Goal: Check status: Check status

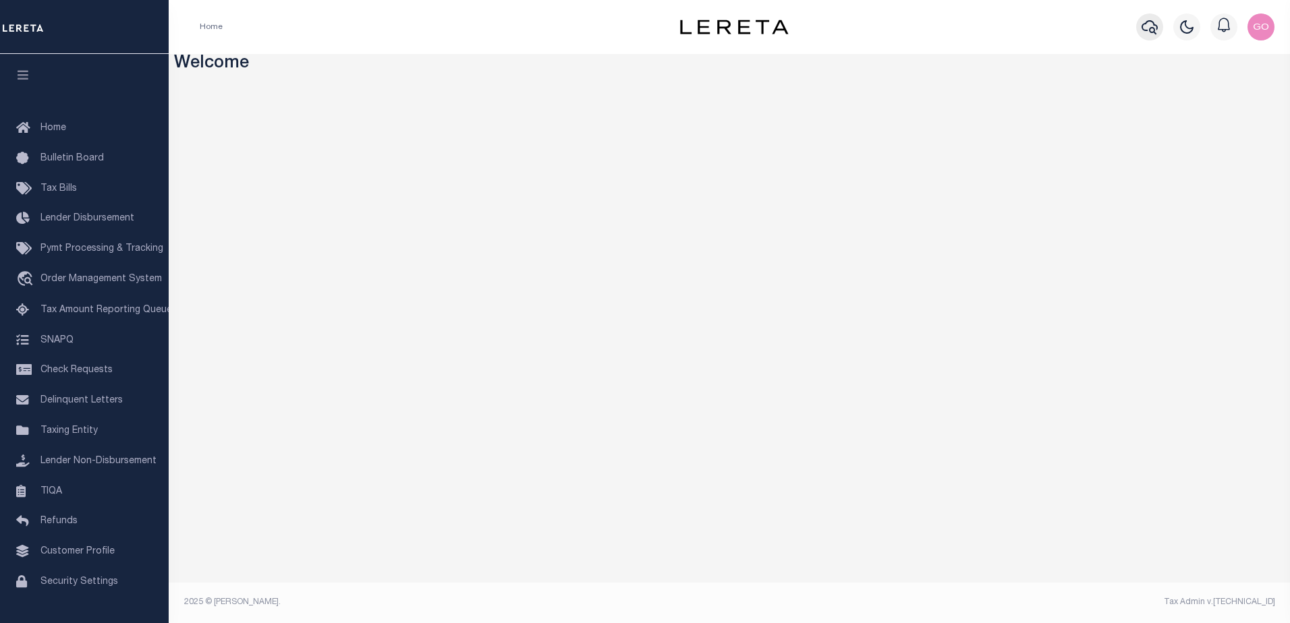
click at [1148, 26] on icon "button" at bounding box center [1150, 27] width 16 height 16
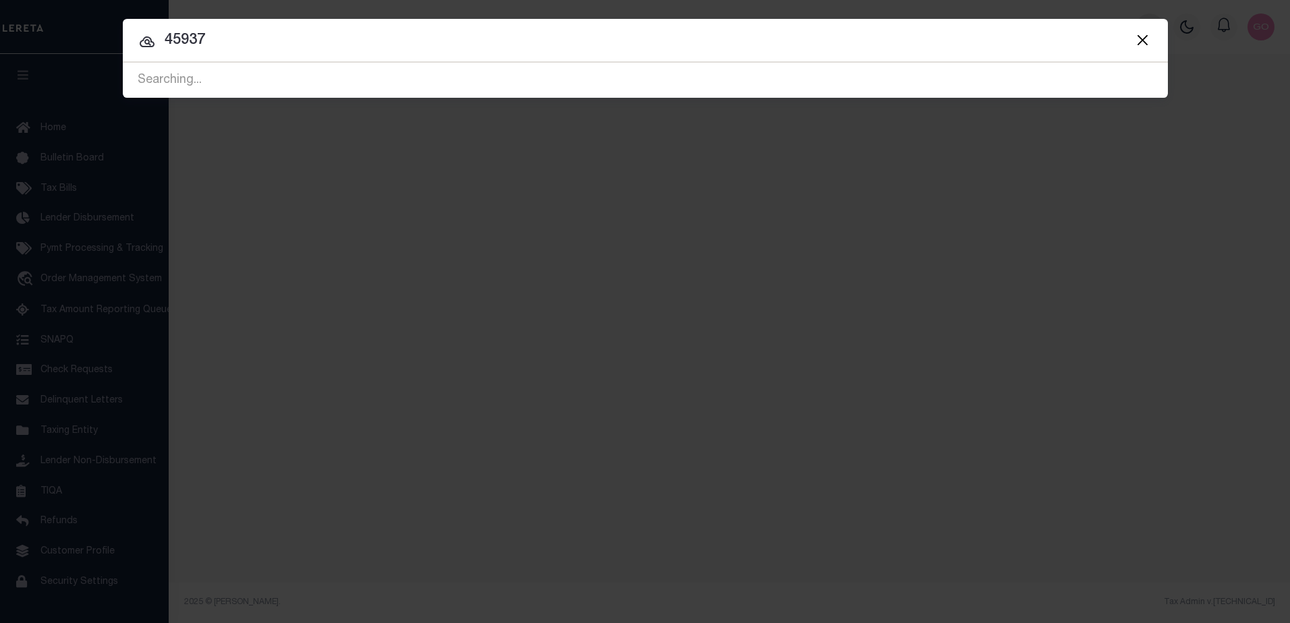
type input "45937"
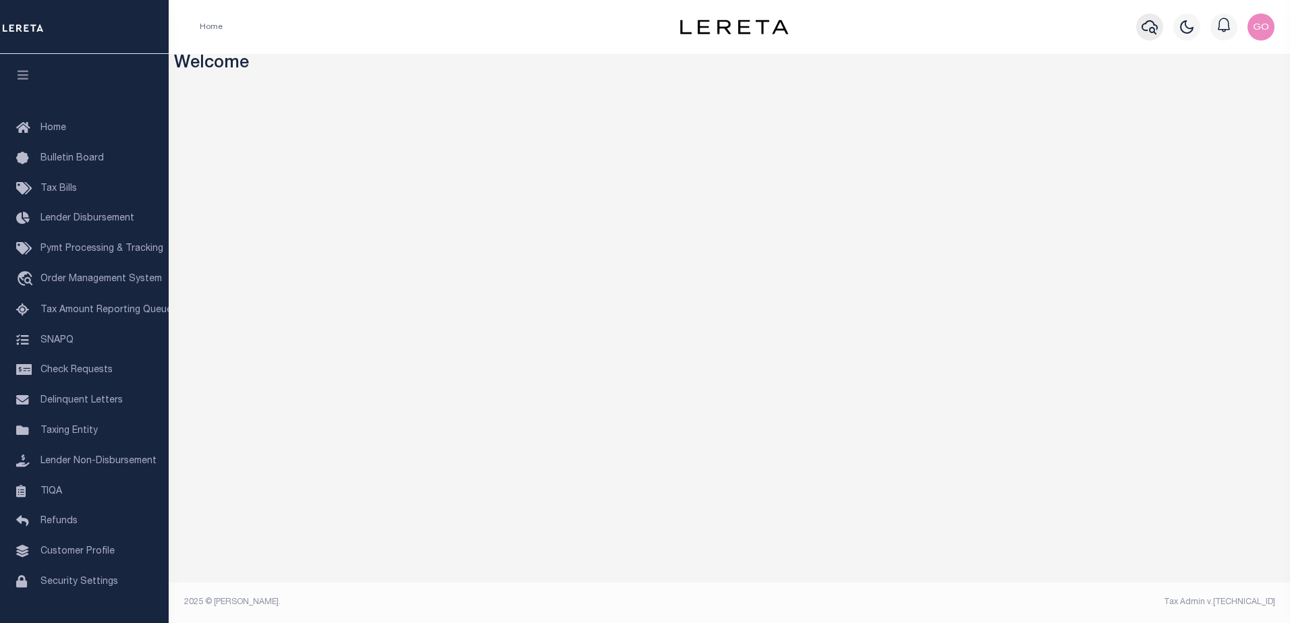
click at [1152, 26] on icon "button" at bounding box center [1150, 27] width 16 height 16
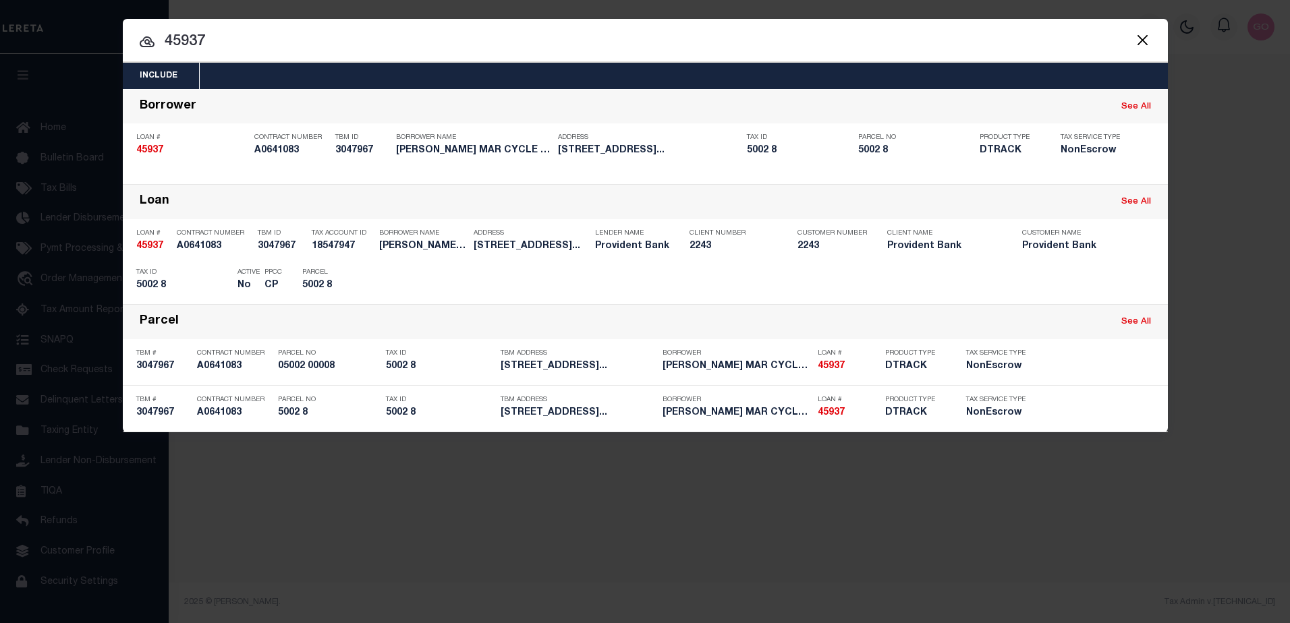
click at [1144, 36] on button "Close" at bounding box center [1143, 40] width 18 height 18
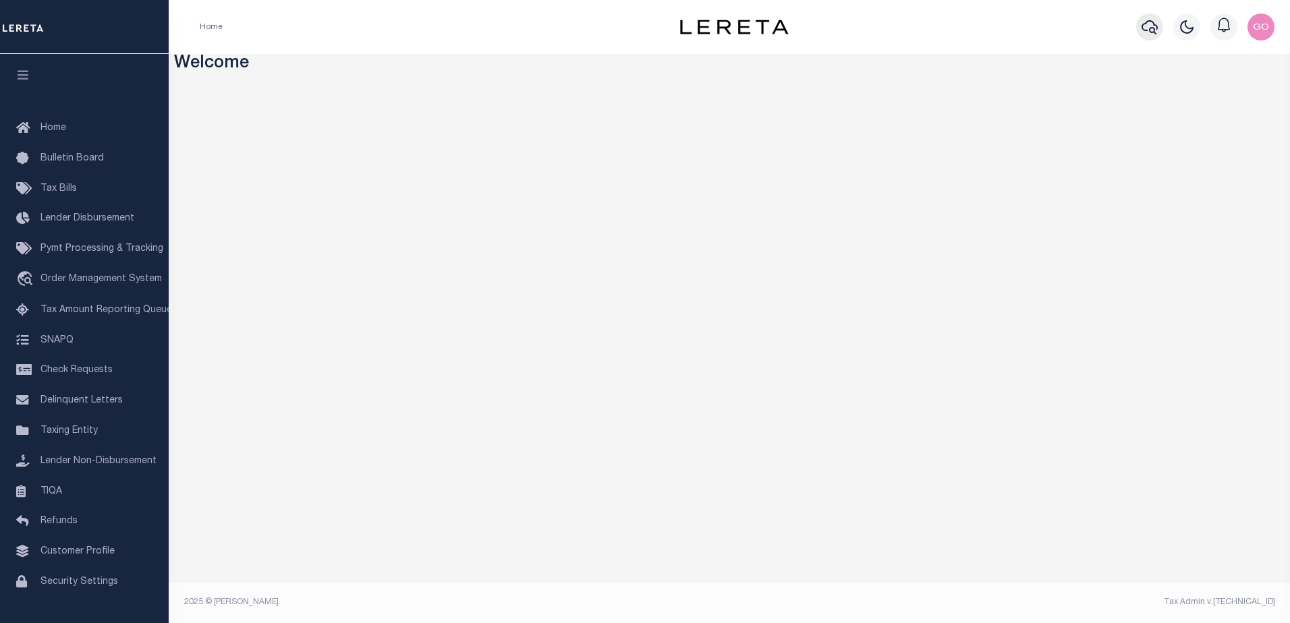
click at [1152, 28] on icon "button" at bounding box center [1150, 27] width 16 height 16
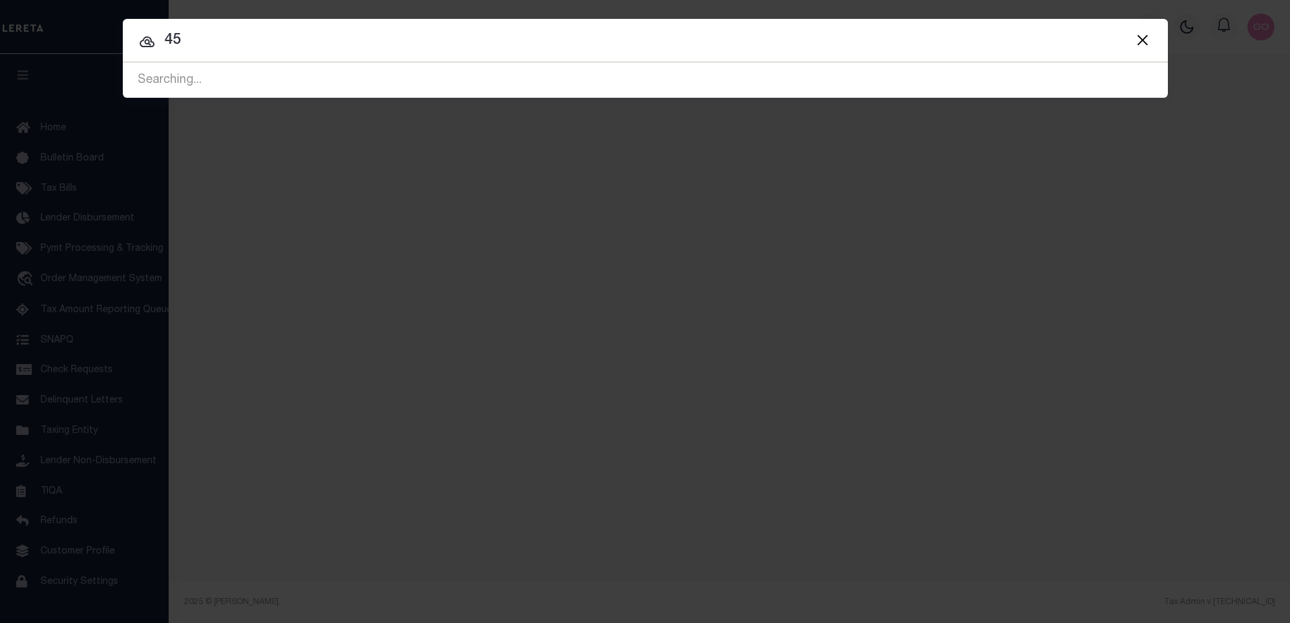
type input "4"
type input "45806"
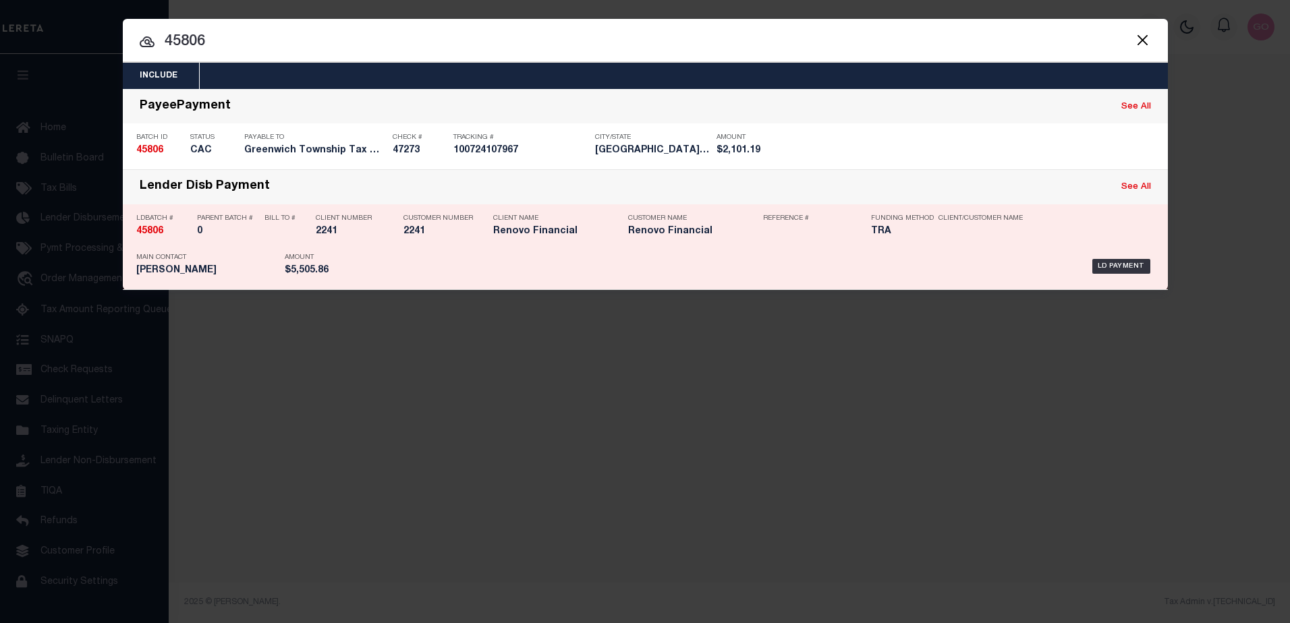
click at [155, 230] on strong "45806" at bounding box center [149, 231] width 27 height 9
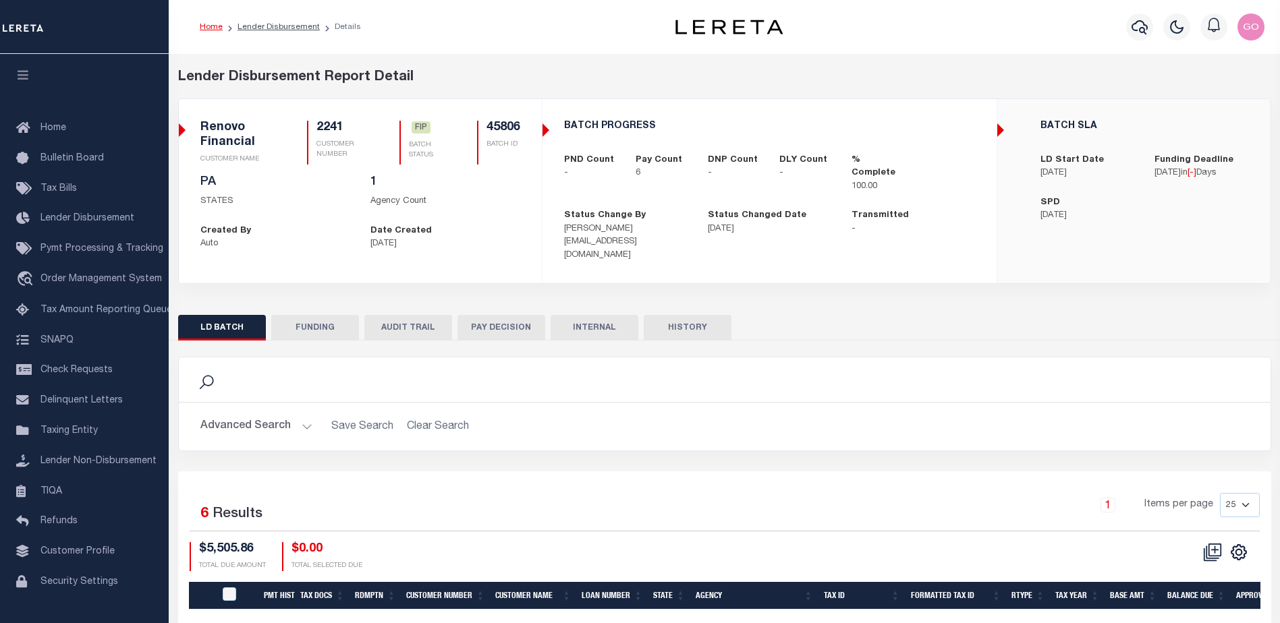
click at [588, 316] on button "INTERNAL" at bounding box center [595, 328] width 88 height 26
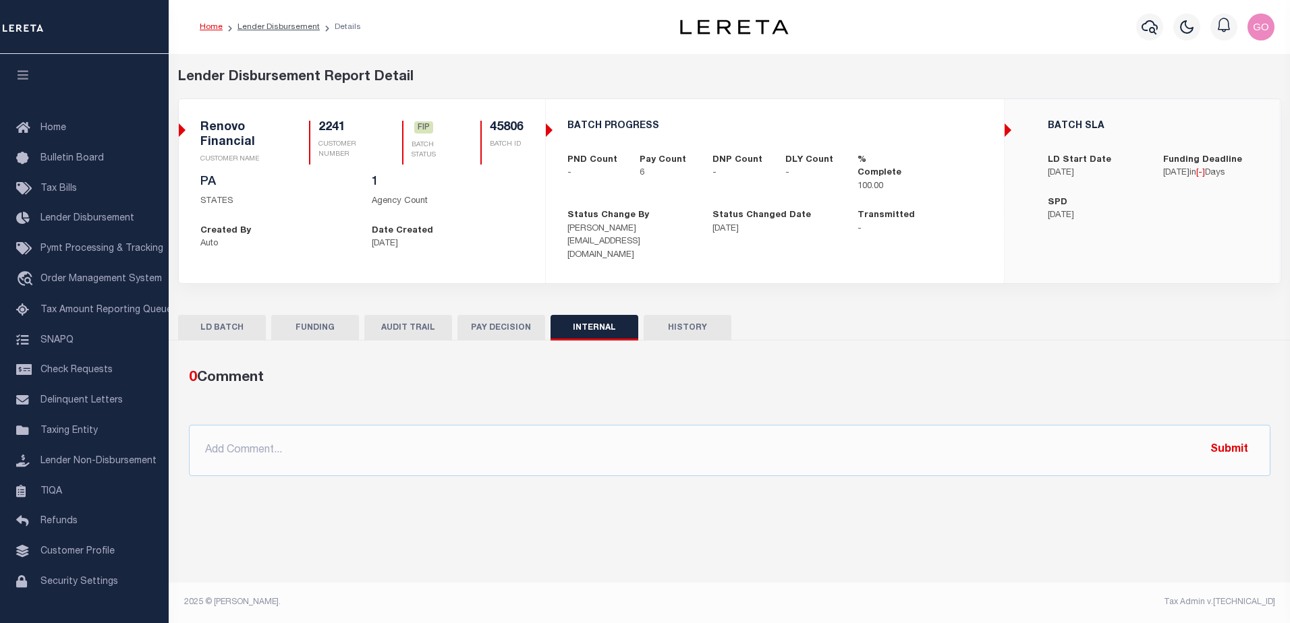
click at [323, 315] on button "FUNDING" at bounding box center [315, 328] width 88 height 26
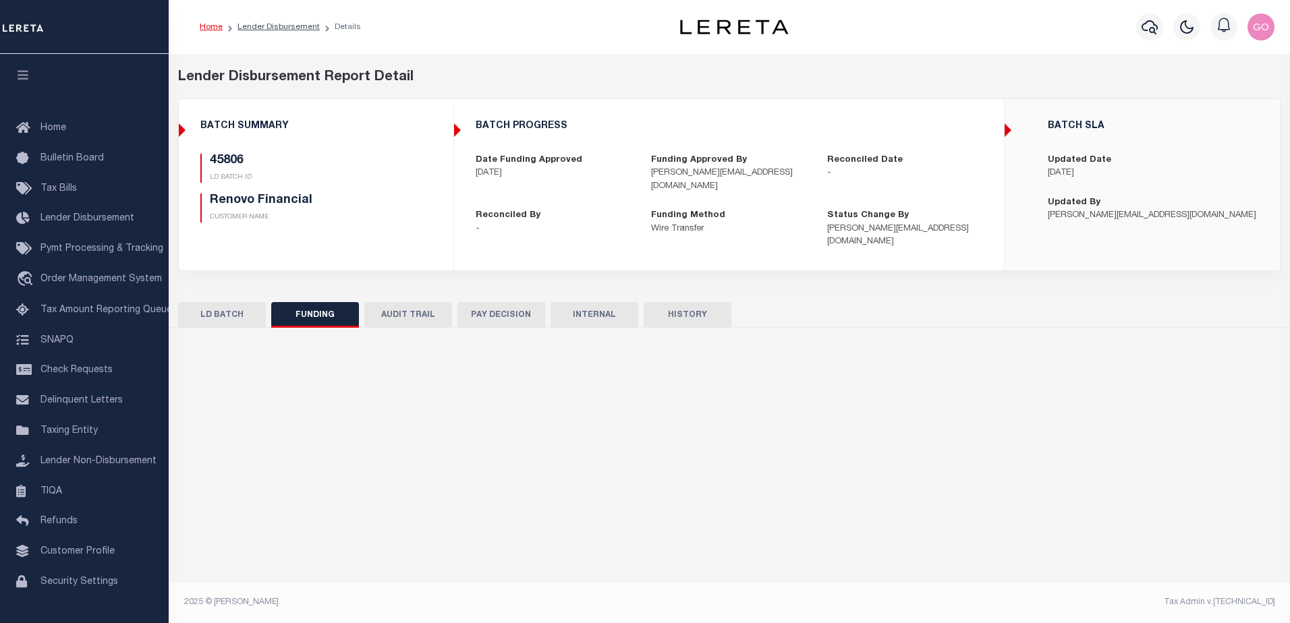
type input "$5,505.86"
type input "$0"
type input "09/05/2025"
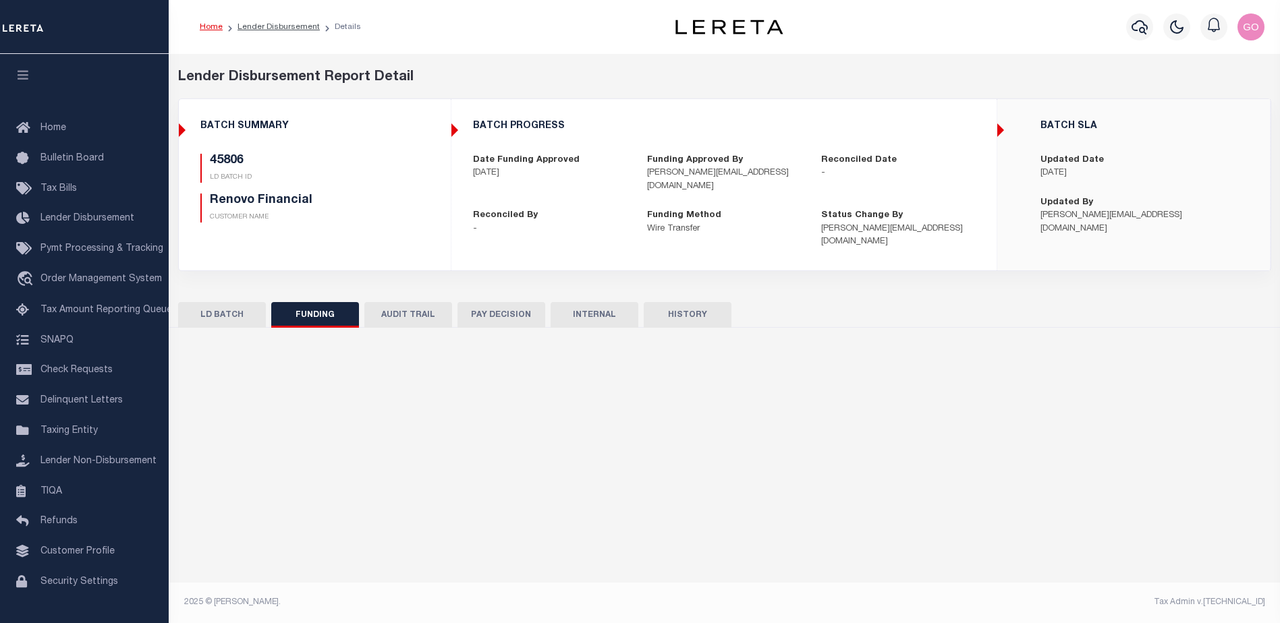
select select "100"
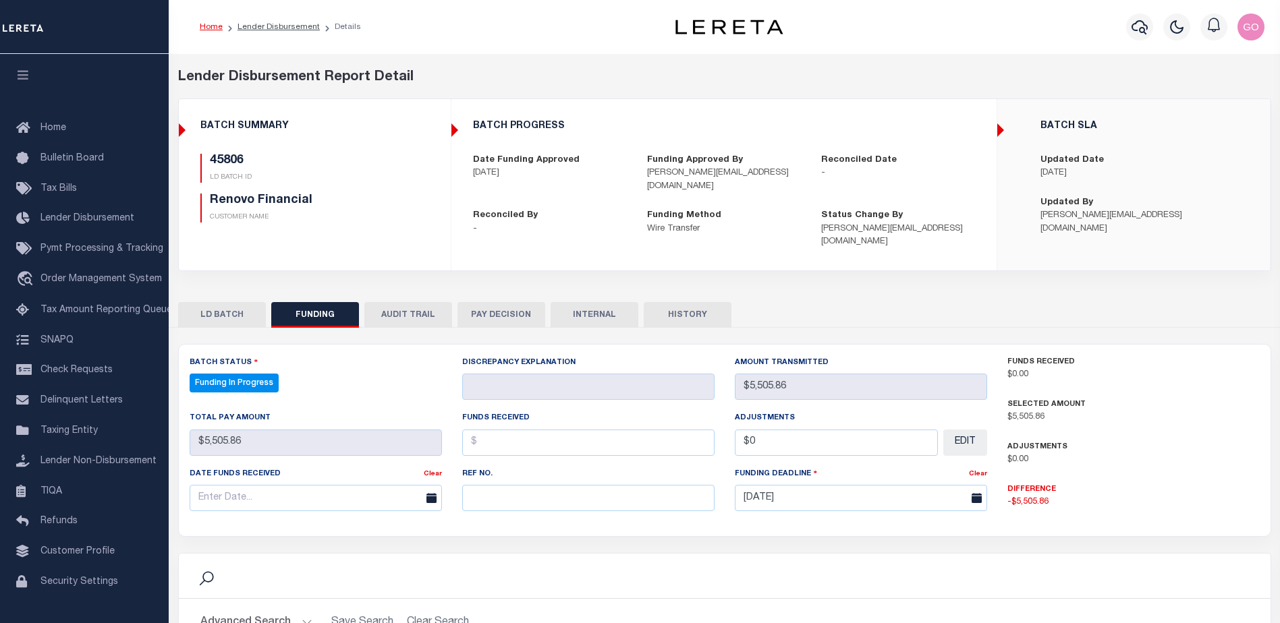
select select "100"
click at [592, 302] on button "INTERNAL" at bounding box center [595, 315] width 88 height 26
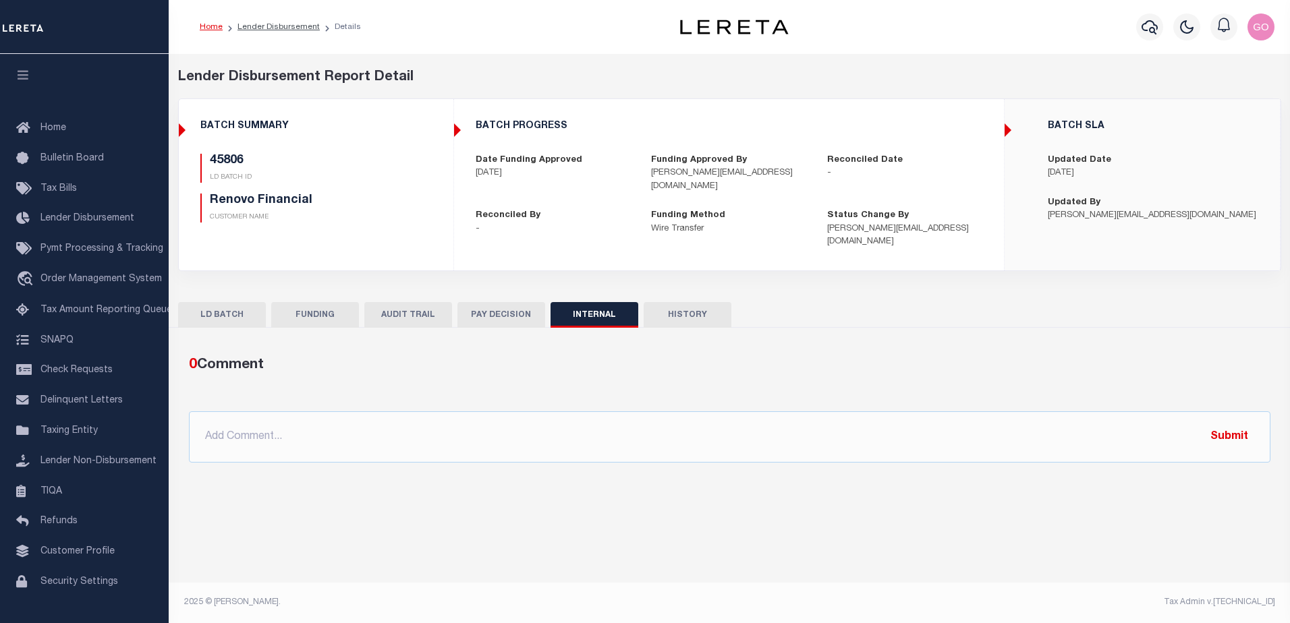
click at [318, 302] on button "FUNDING" at bounding box center [315, 315] width 88 height 26
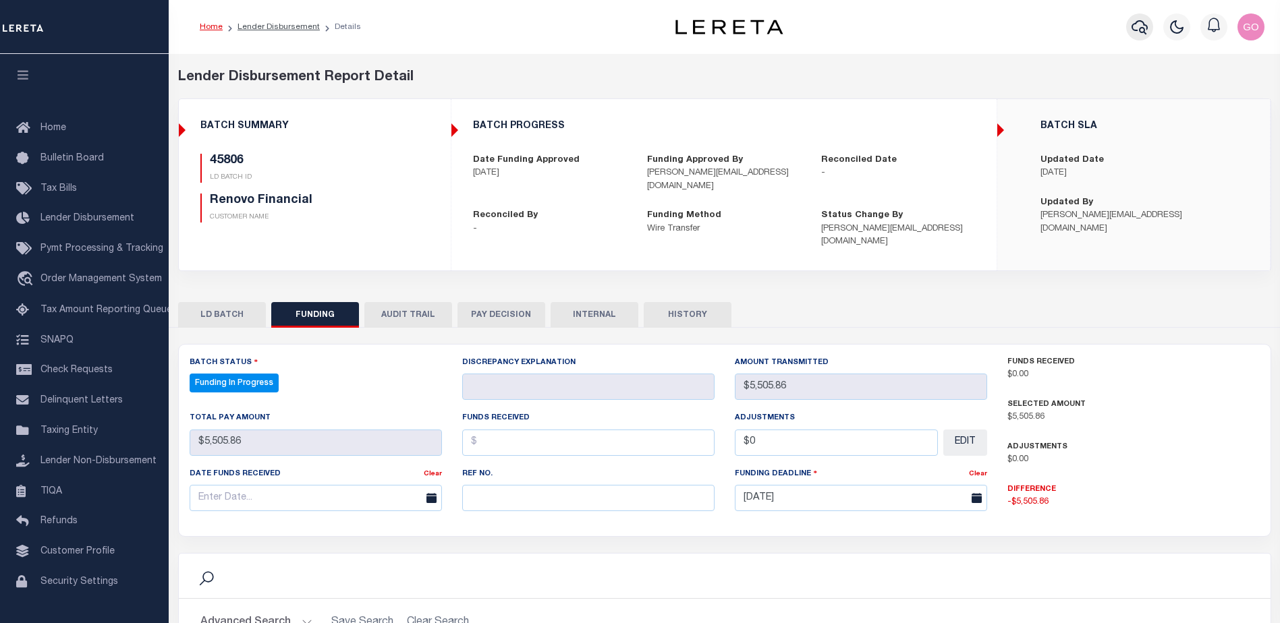
click at [1142, 29] on icon "button" at bounding box center [1140, 27] width 16 height 14
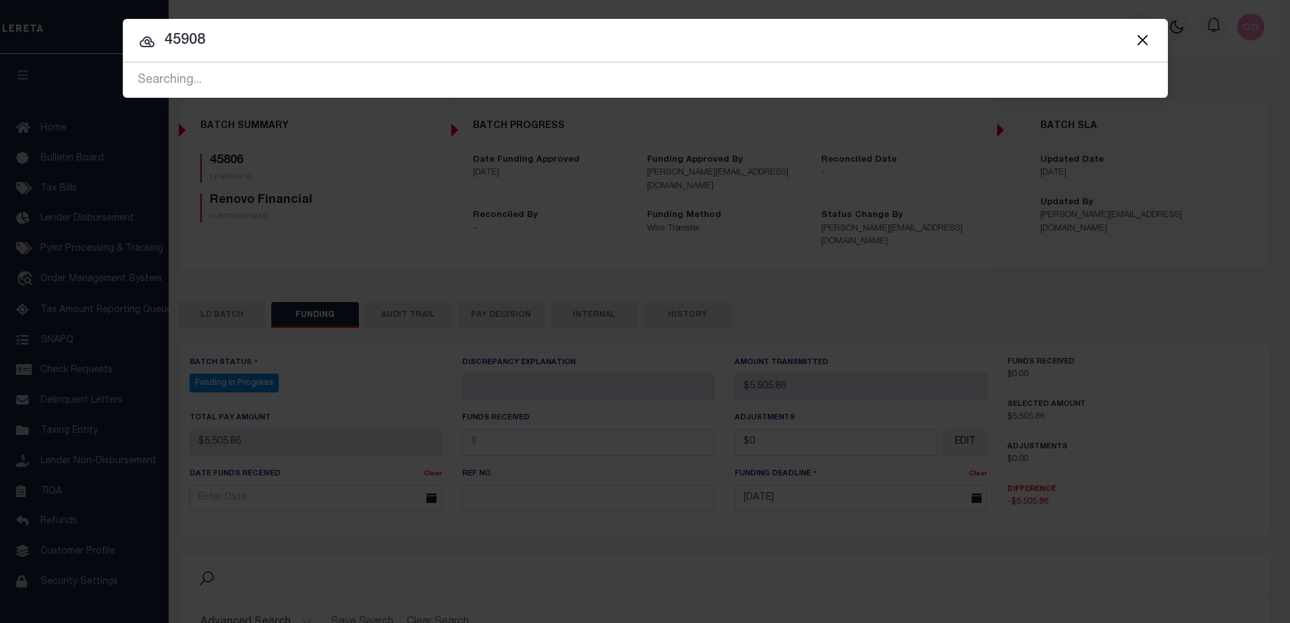
type input "45908"
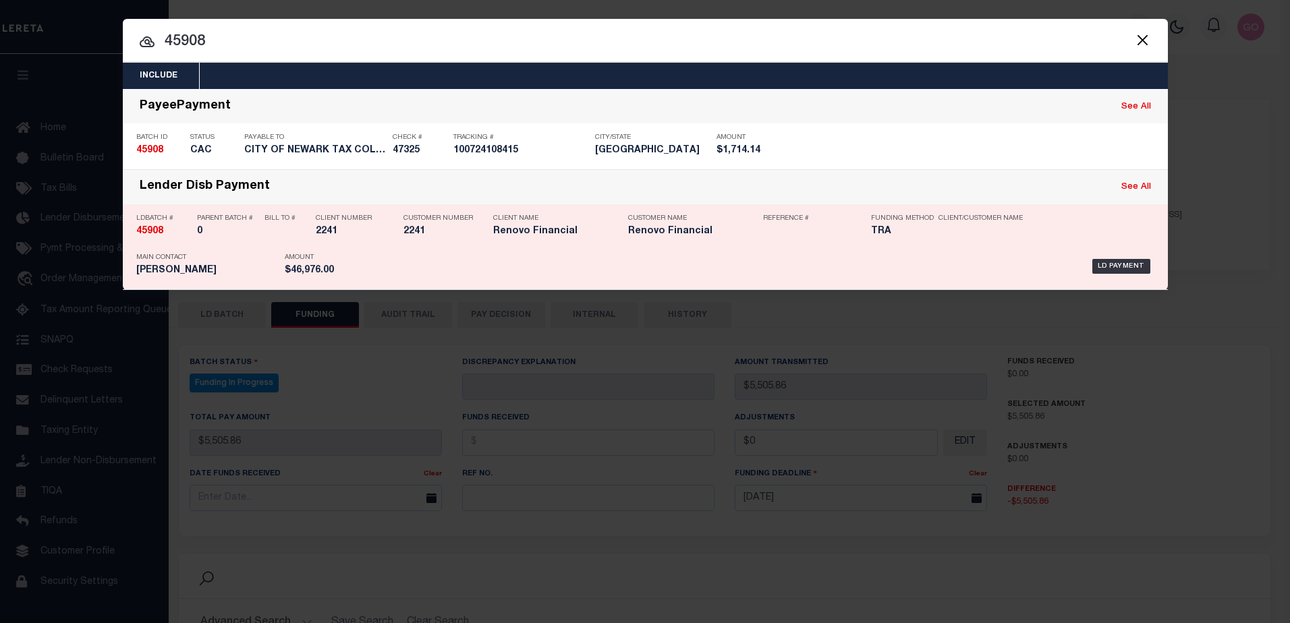
click at [143, 233] on strong "45908" at bounding box center [149, 231] width 27 height 9
checkbox input "true"
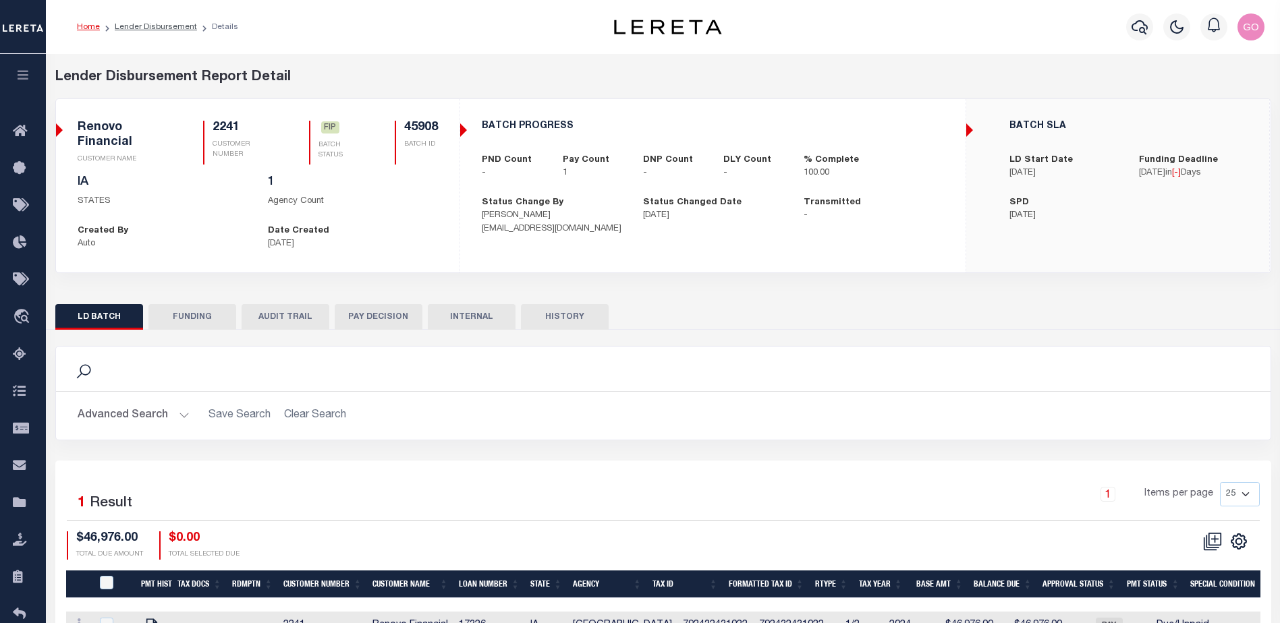
click at [474, 322] on button "INTERNAL" at bounding box center [472, 317] width 88 height 26
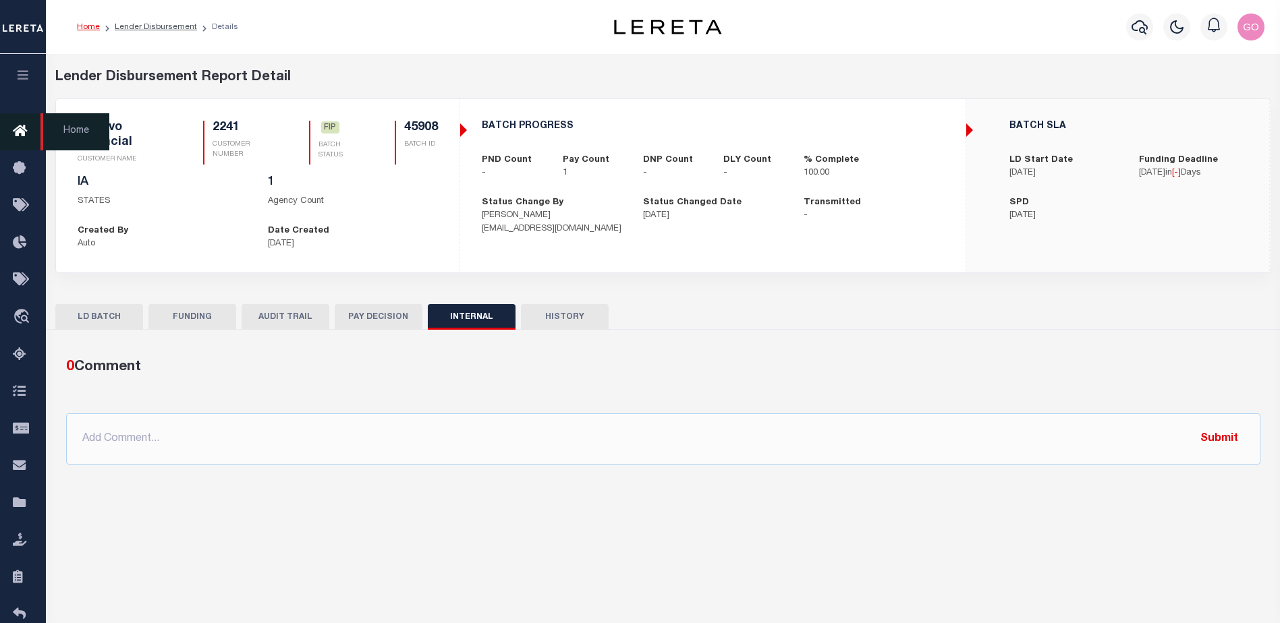
click at [28, 129] on icon at bounding box center [24, 131] width 22 height 17
